Goal: Task Accomplishment & Management: Use online tool/utility

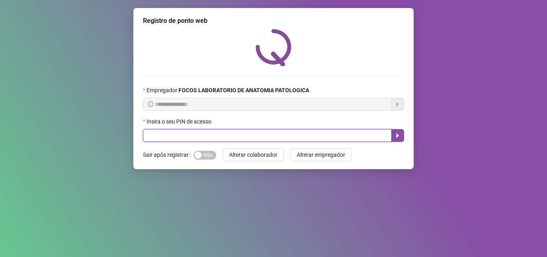
click at [209, 135] on input "text" at bounding box center [267, 135] width 249 height 13
type input "*****"
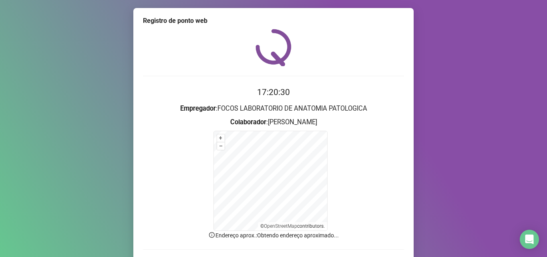
scroll to position [54, 0]
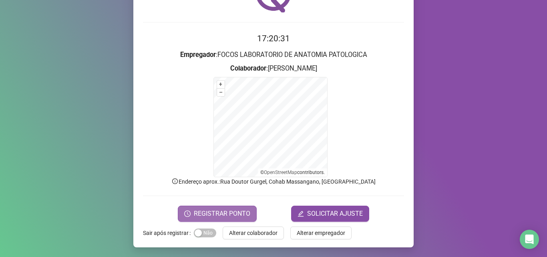
click at [197, 212] on span "REGISTRAR PONTO" at bounding box center [222, 214] width 56 height 10
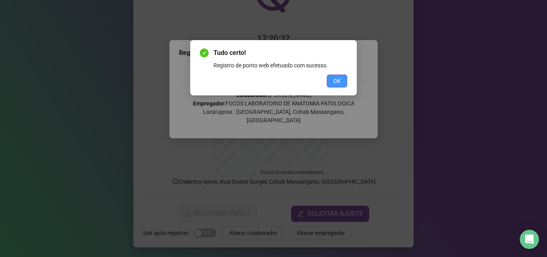
click at [330, 80] on button "OK" at bounding box center [337, 80] width 20 height 13
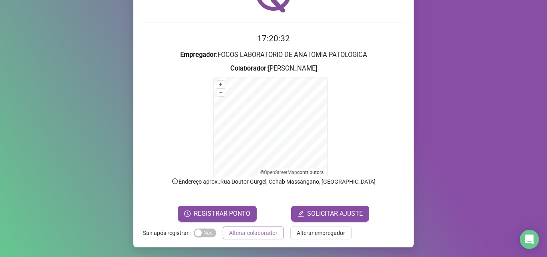
click at [229, 232] on span "Alterar colaborador" at bounding box center [253, 232] width 48 height 9
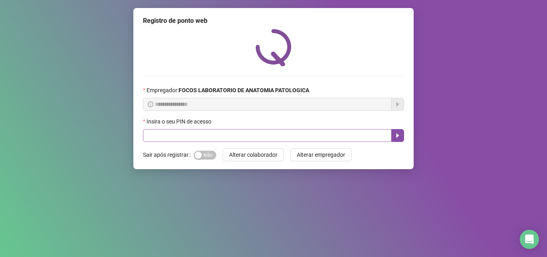
scroll to position [0, 0]
click at [202, 137] on input "text" at bounding box center [267, 135] width 249 height 13
type input "*"
type input "*****"
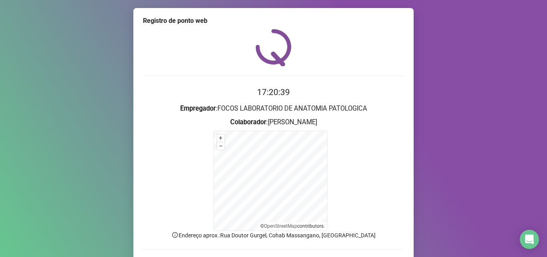
scroll to position [54, 0]
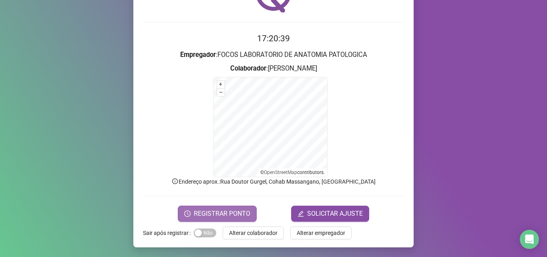
click at [240, 214] on span "REGISTRAR PONTO" at bounding box center [222, 214] width 56 height 10
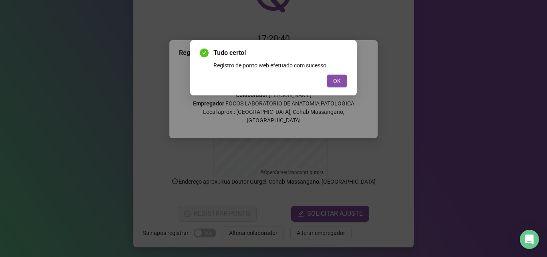
click at [334, 80] on span "OK" at bounding box center [337, 80] width 8 height 9
